Goal: Check status: Check status

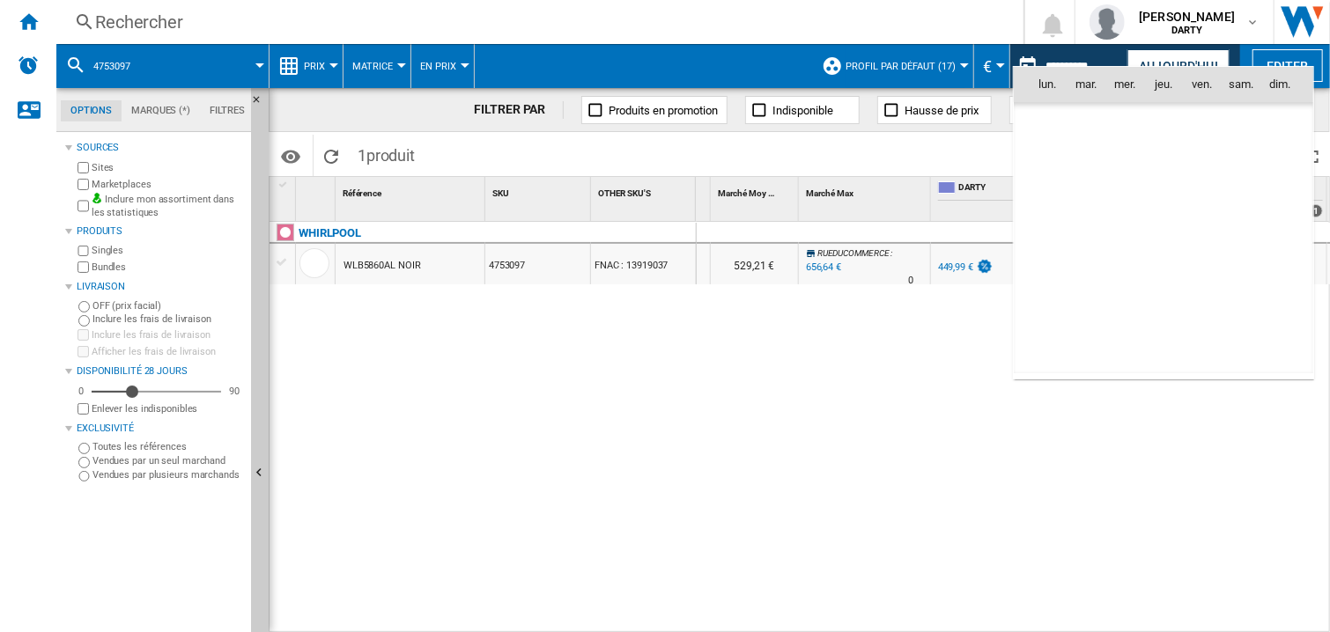
scroll to position [5367, 0]
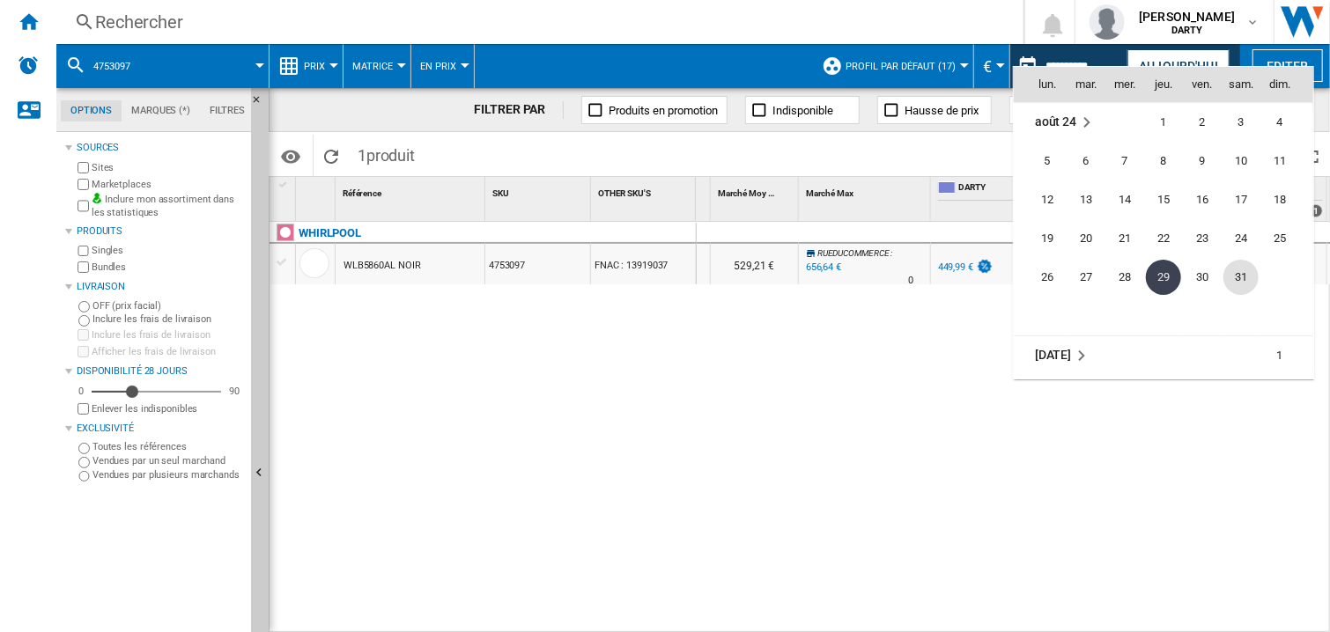
click at [1240, 276] on span "31" at bounding box center [1240, 277] width 35 height 35
type input "**********"
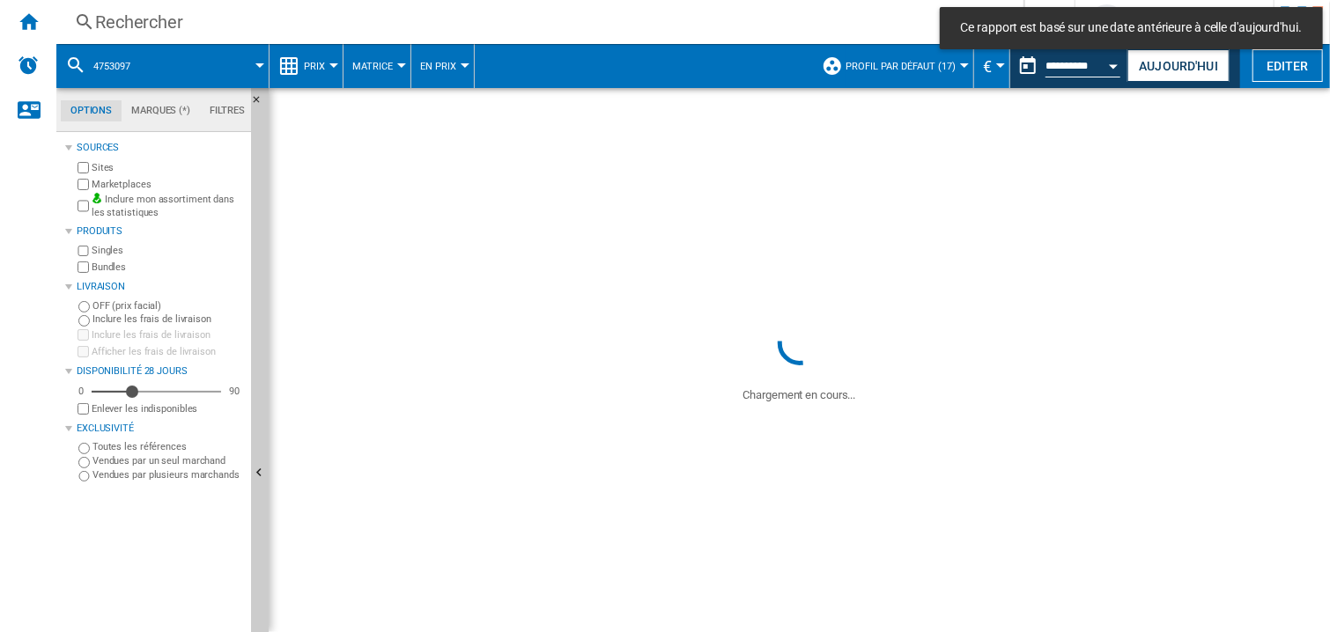
click at [139, 21] on div "Rechercher" at bounding box center [536, 22] width 882 height 25
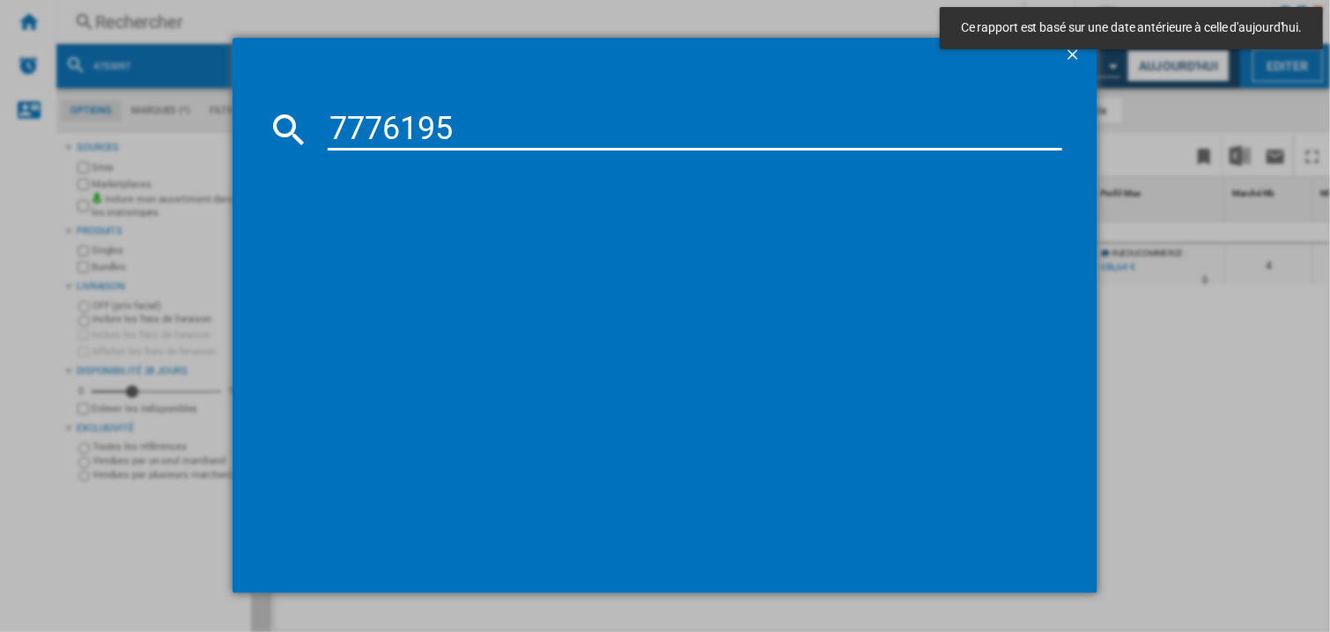
type input "7776195"
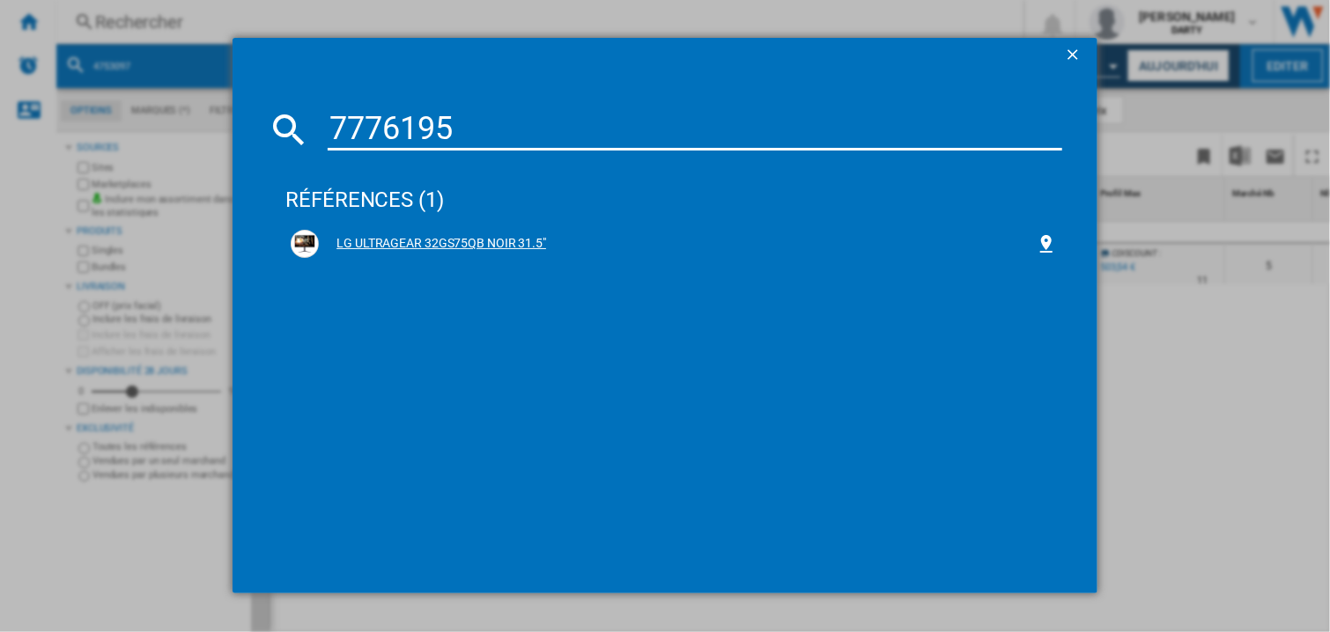
click at [433, 250] on div "LG ULTRAGEAR 32GS75QB NOIR 31.5"" at bounding box center [677, 244] width 717 height 18
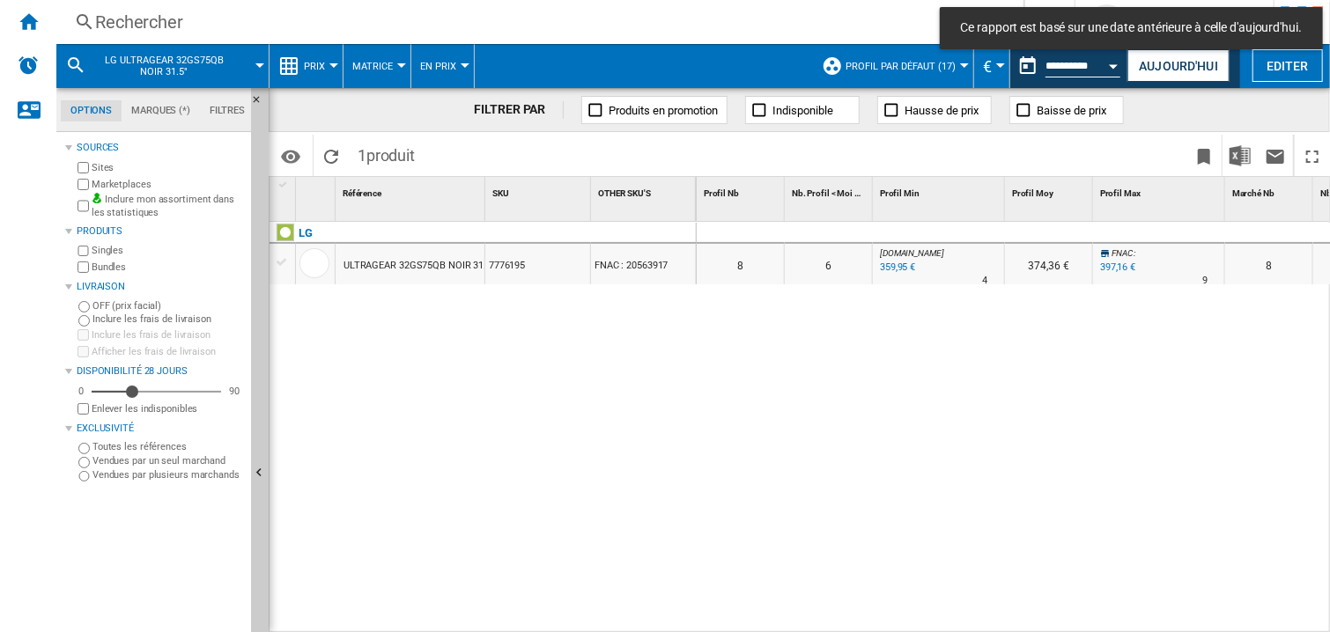
click at [985, 232] on div at bounding box center [939, 233] width 132 height 21
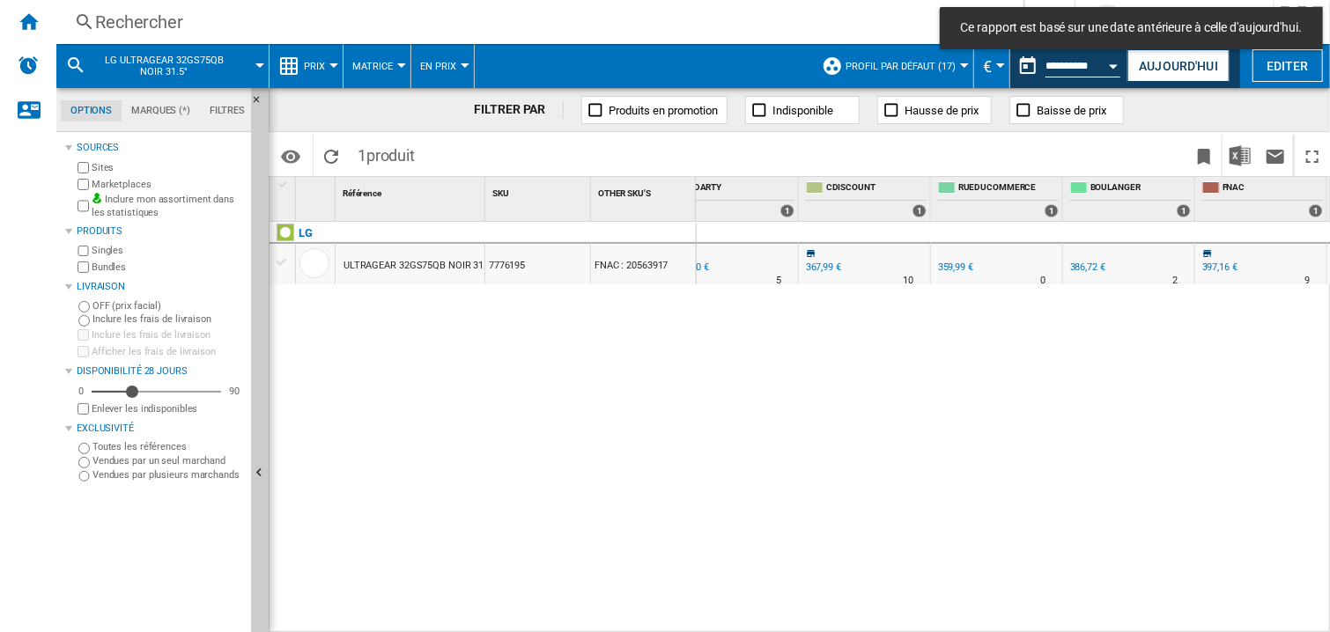
scroll to position [0, 1351]
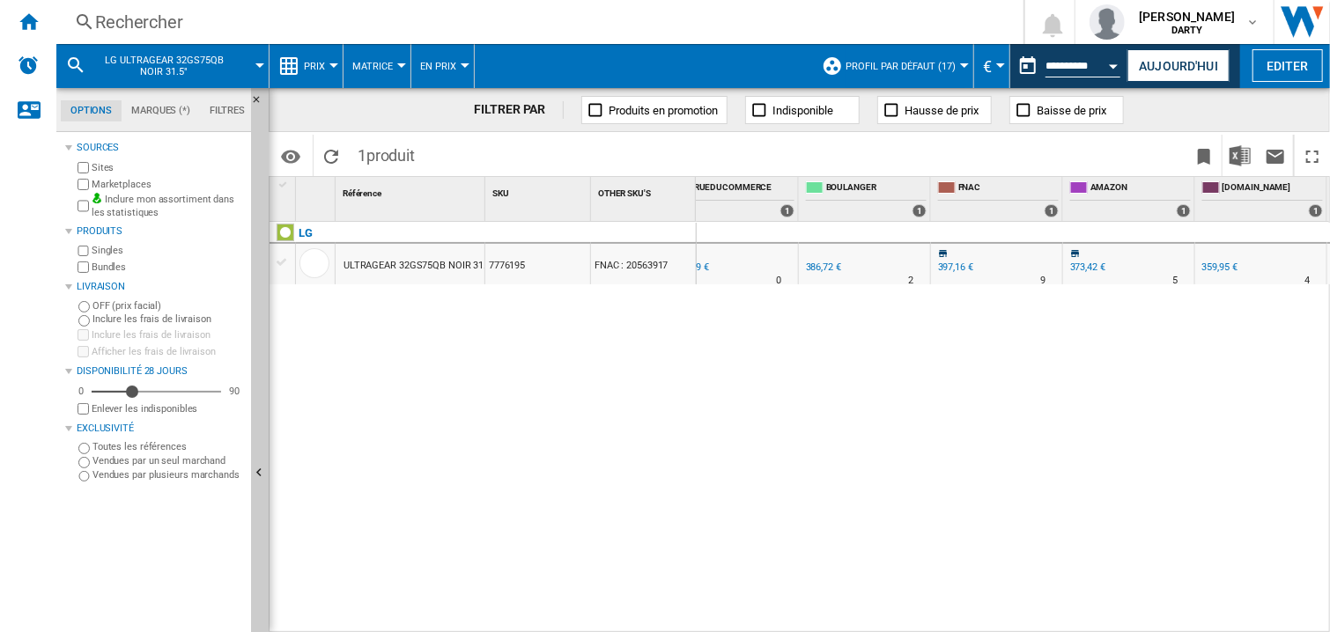
click at [1025, 406] on div "0 0 0 0 8 6 [DOMAIN_NAME] : -7.6 % 359,95 € % N/A 4 [DOMAIN_NAME] : 374,36 € FN…" at bounding box center [1014, 428] width 634 height 412
click at [903, 401] on div "0 0 0 0 8 6 [DOMAIN_NAME] : -7.6 % 359,95 € % N/A 4 [DOMAIN_NAME] : 374,36 € FN…" at bounding box center [1014, 428] width 634 height 412
click at [1054, 413] on div "0 0 0 0 8 6 [DOMAIN_NAME] : -7.6 % 359,95 € % N/A 4 [DOMAIN_NAME] : 374,36 € FN…" at bounding box center [1014, 428] width 634 height 412
click at [998, 372] on div "0 0 0 0 8 6 [DOMAIN_NAME] : -7.6 % 359,95 € % N/A 4 [DOMAIN_NAME] : 374,36 € FN…" at bounding box center [1014, 428] width 634 height 412
click at [977, 420] on div "0 0 0 0 8 6 [DOMAIN_NAME] : -7.6 % 359,95 € % N/A 4 [DOMAIN_NAME] : 374,36 € FN…" at bounding box center [1014, 428] width 634 height 412
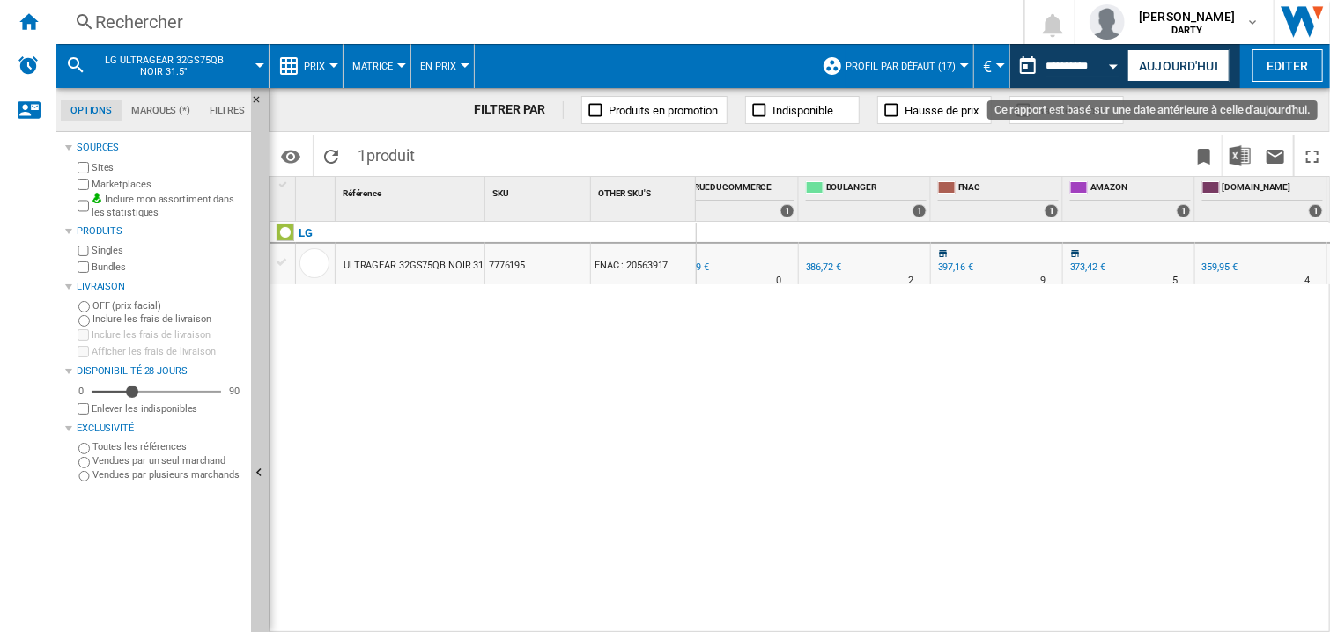
click at [1111, 66] on div "Open calendar" at bounding box center [1113, 66] width 9 height 4
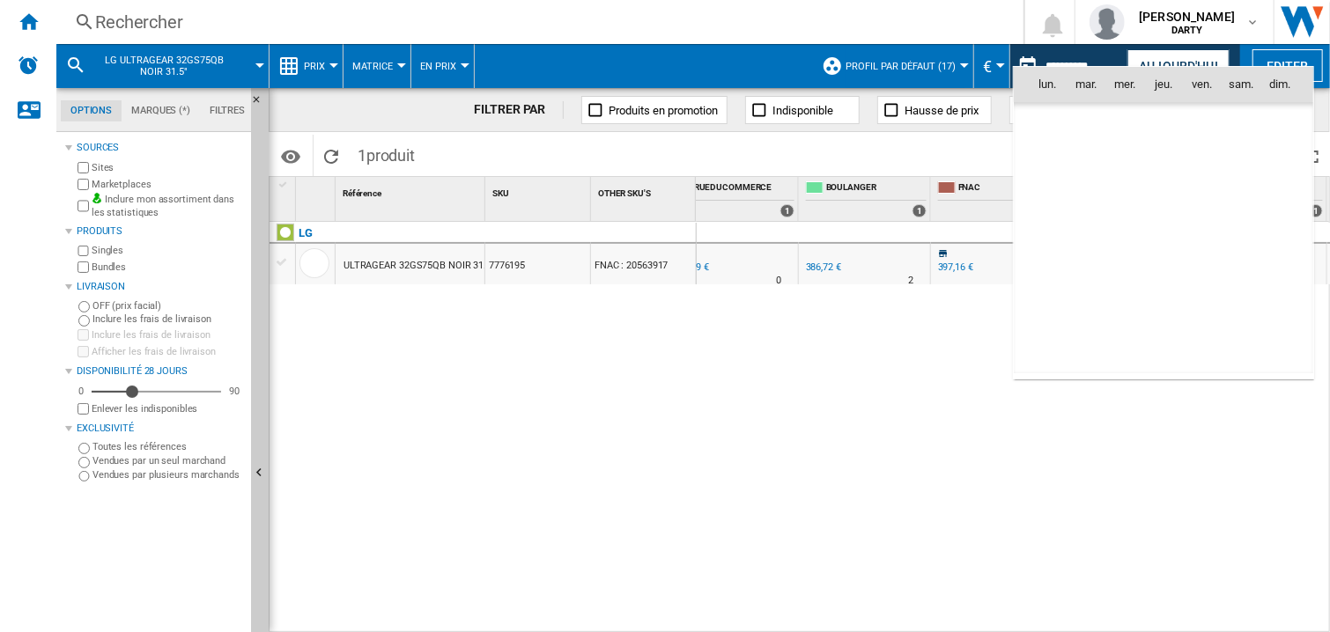
scroll to position [5367, 0]
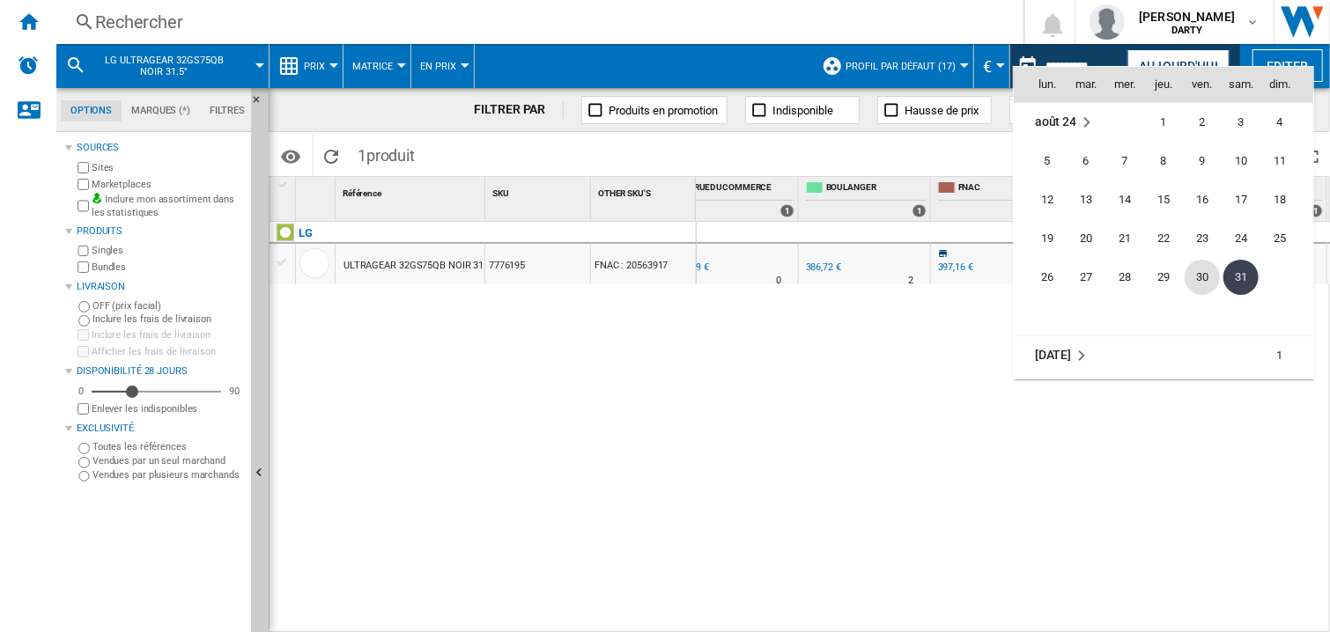
click at [1197, 274] on span "30" at bounding box center [1201, 277] width 35 height 35
type input "**********"
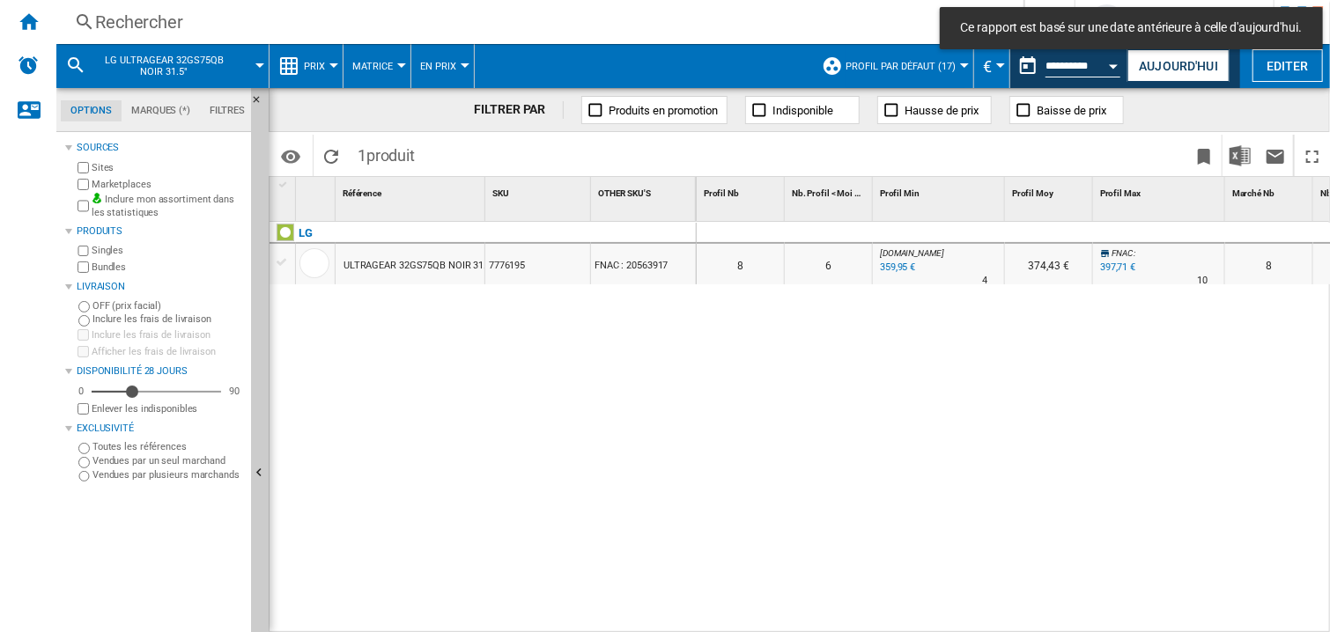
click at [967, 237] on div at bounding box center [939, 233] width 132 height 21
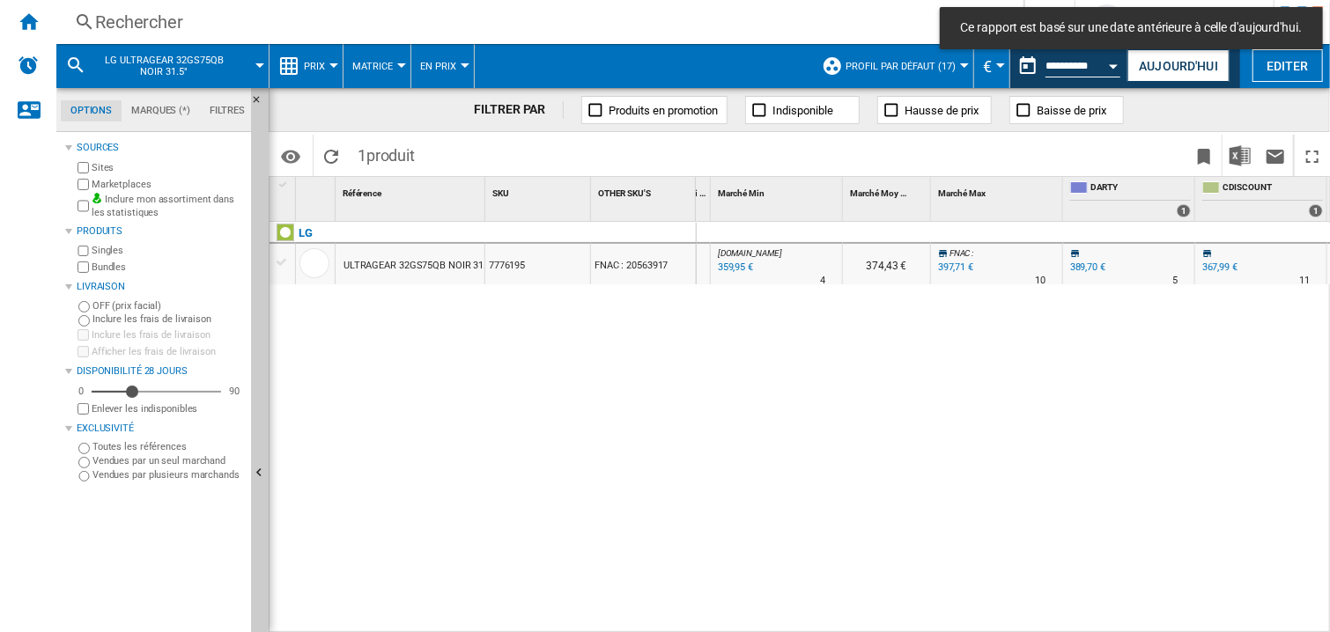
scroll to position [0, 1351]
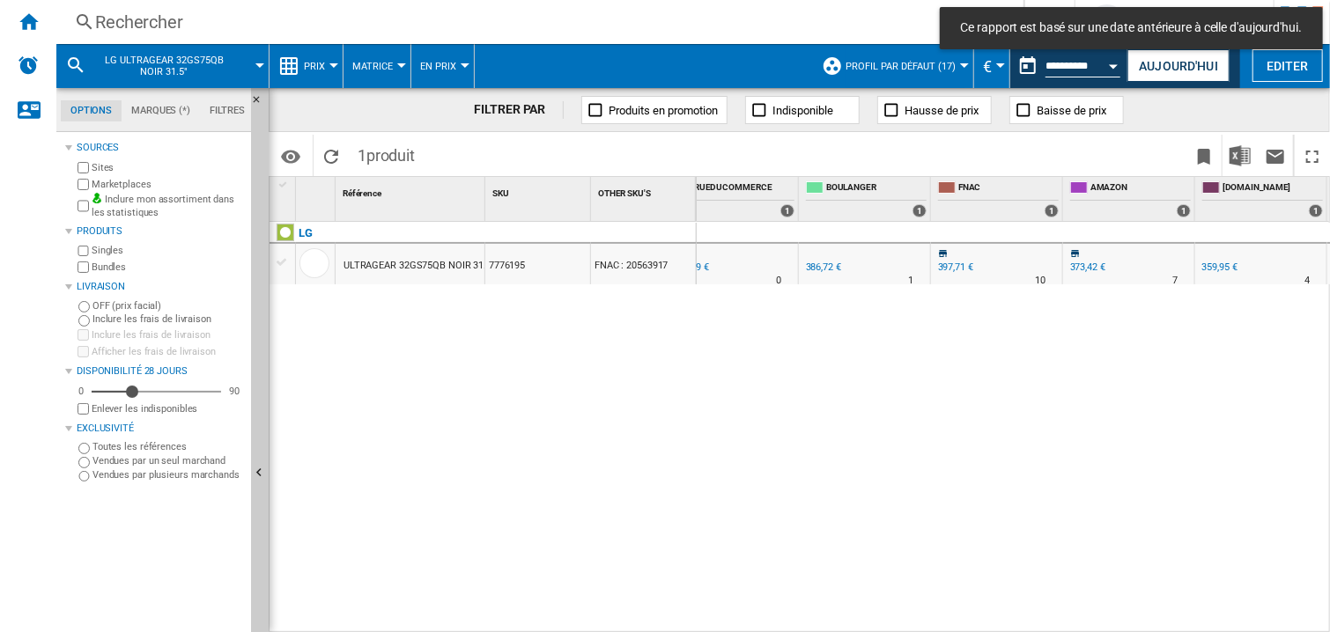
click at [1058, 359] on div "0 0 0 0 8 6 [DOMAIN_NAME] : -7.6 % 359,95 € % N/A 4 [DOMAIN_NAME] : 374,43 € FN…" at bounding box center [1014, 428] width 634 height 412
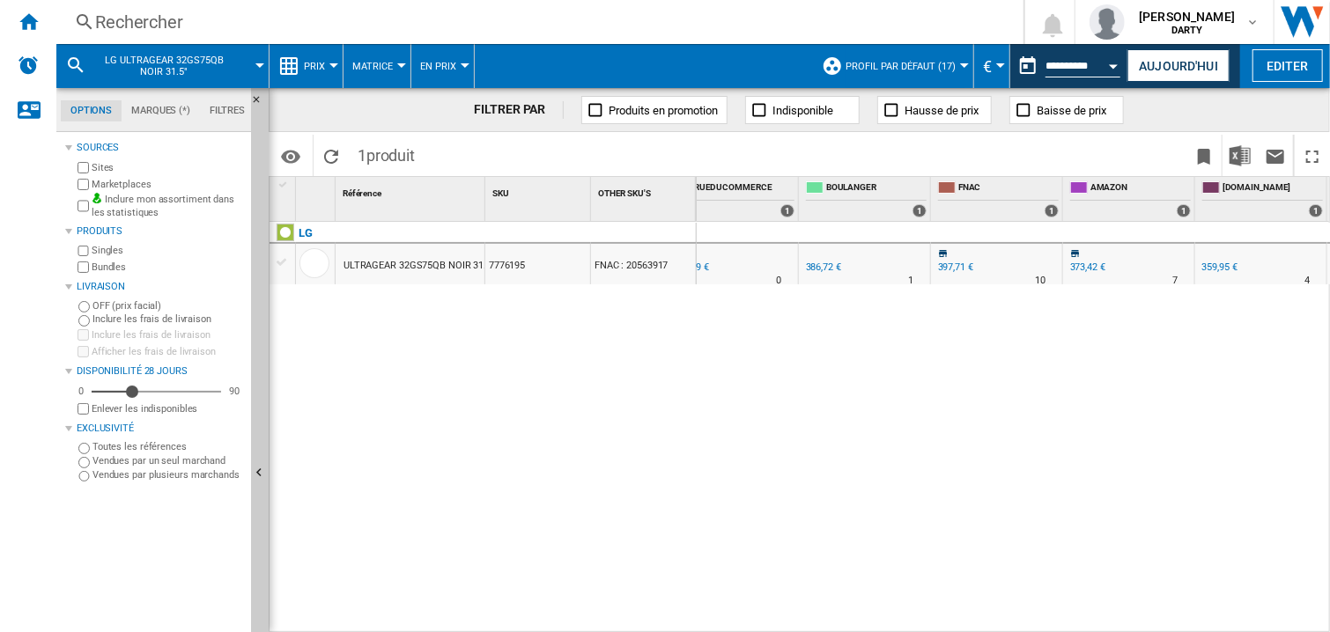
click at [1000, 423] on div "0 0 0 0 8 6 [DOMAIN_NAME] : -7.6 % 359,95 € % N/A 4 [DOMAIN_NAME] : 374,43 € FN…" at bounding box center [1014, 428] width 634 height 412
